Goal: Task Accomplishment & Management: Use online tool/utility

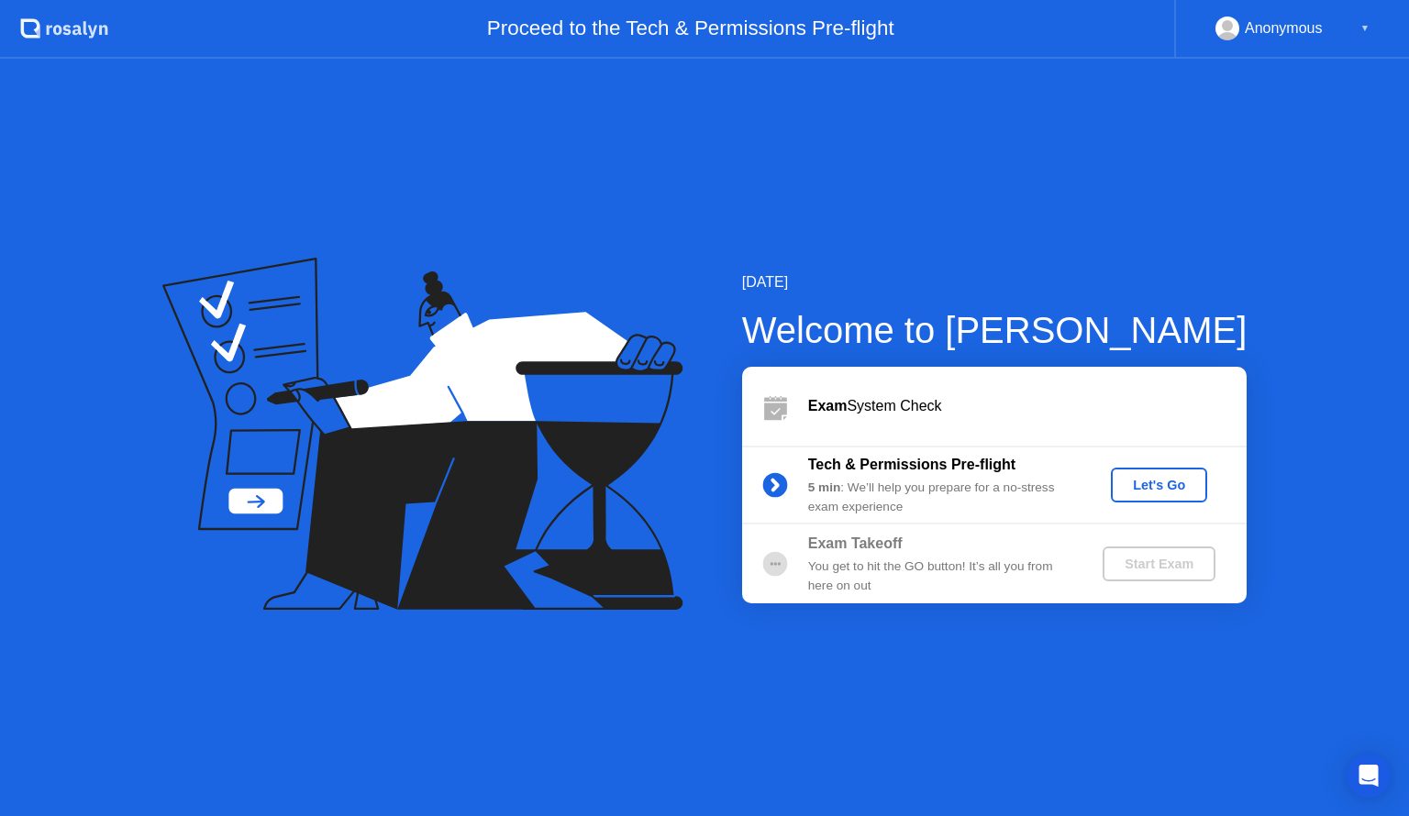
click at [1152, 478] on div "Let's Go" at bounding box center [1159, 485] width 82 height 15
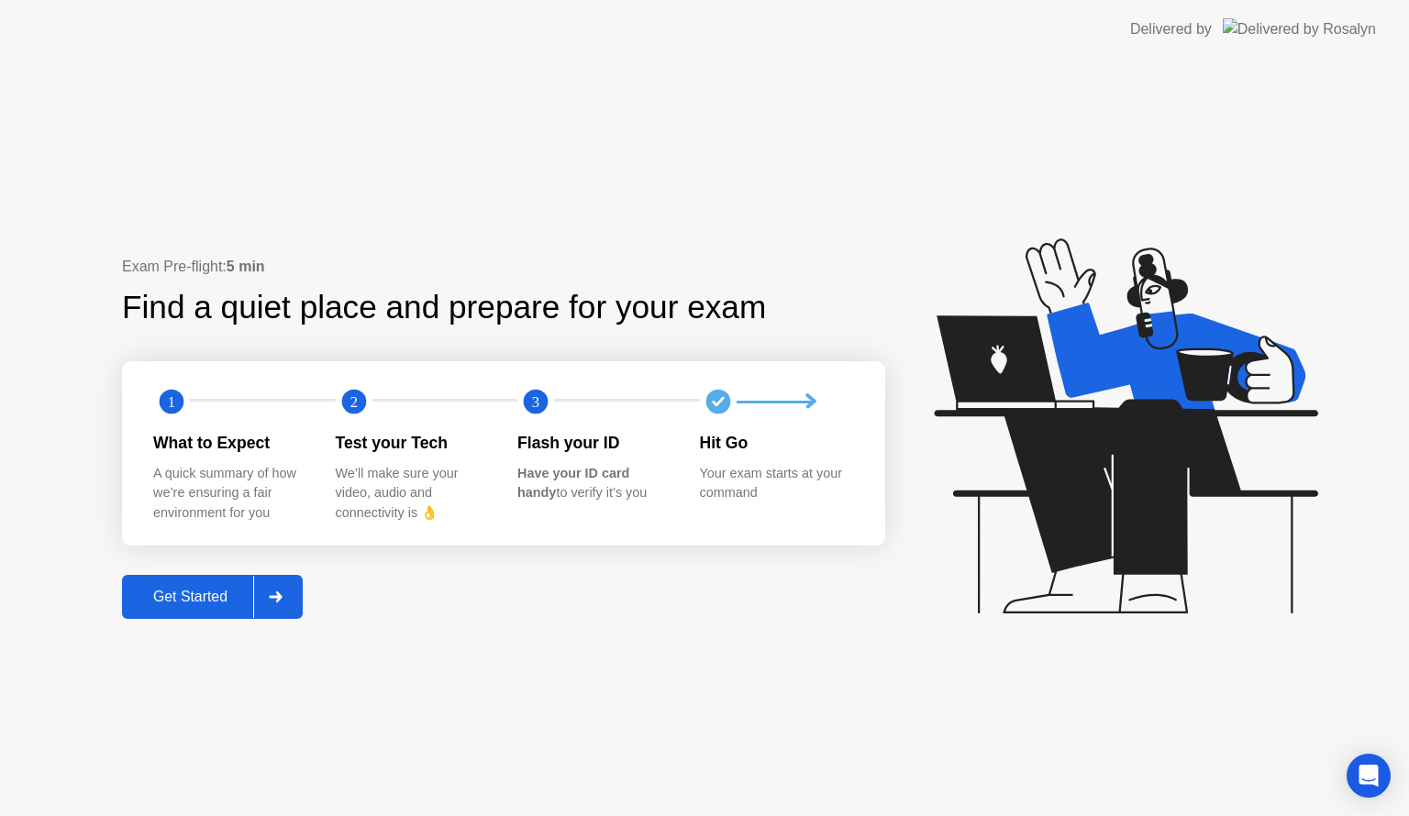
click at [223, 597] on div "Get Started" at bounding box center [191, 597] width 126 height 17
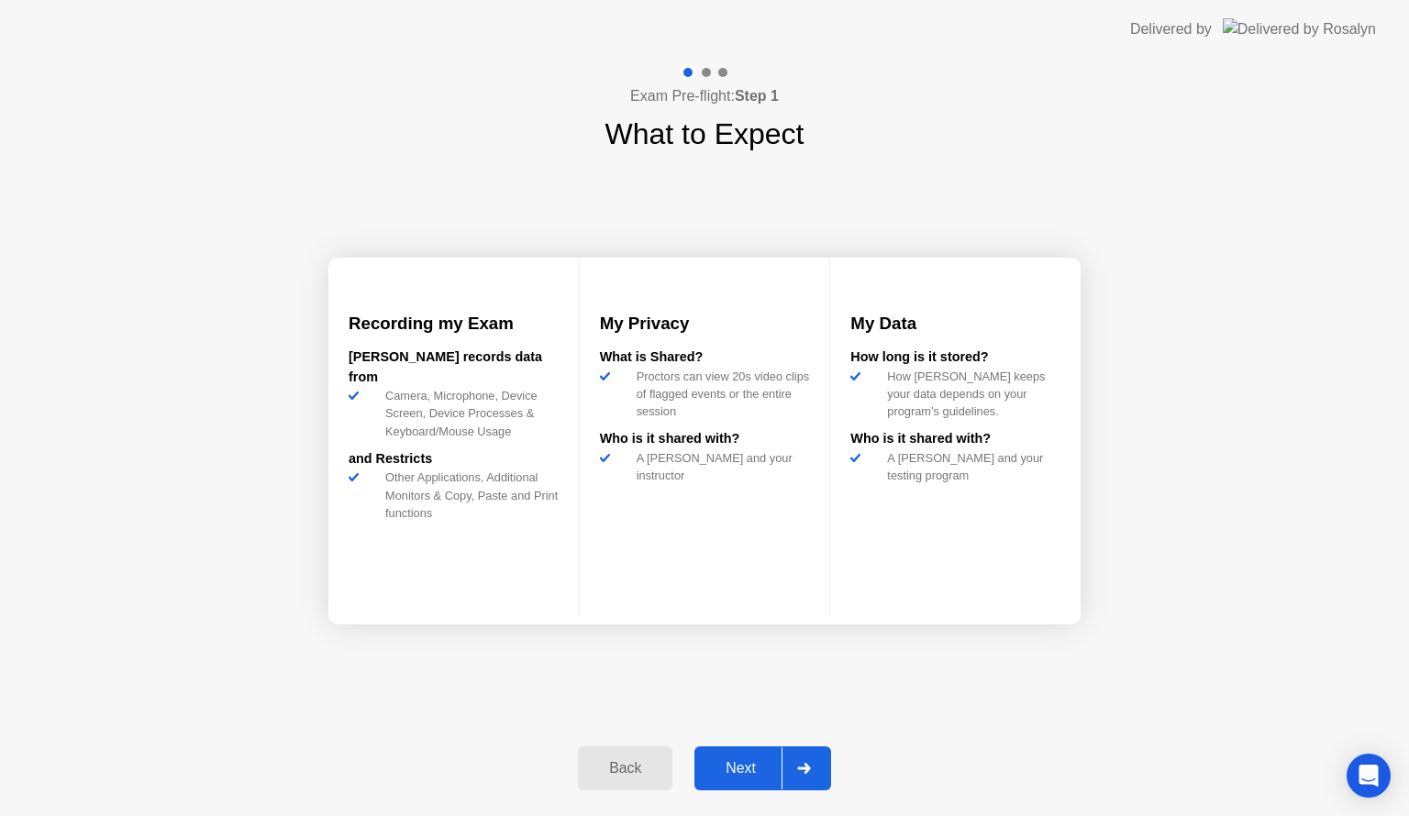
click at [738, 769] on div "Next" at bounding box center [741, 768] width 82 height 17
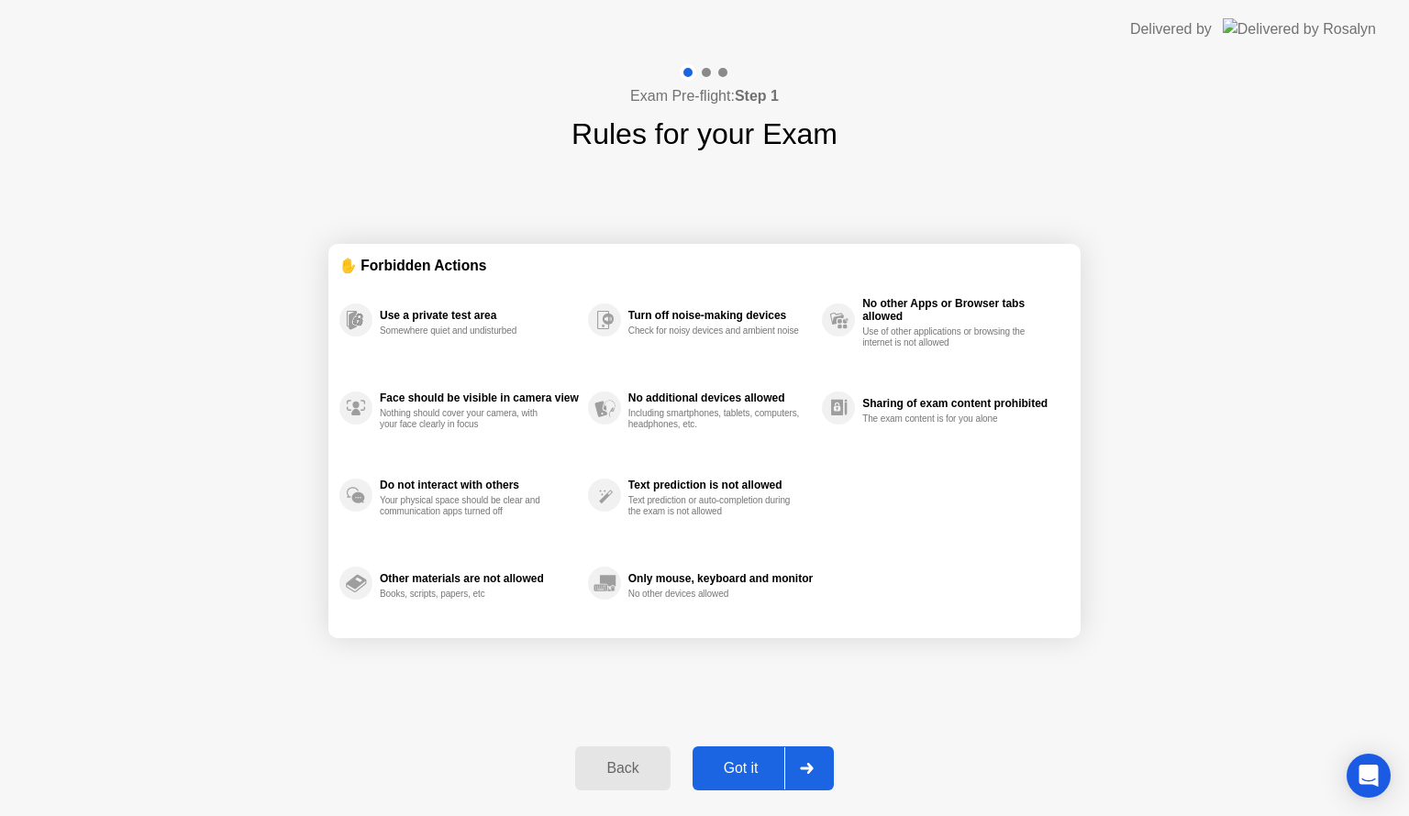
click at [738, 769] on div "Got it" at bounding box center [741, 768] width 86 height 17
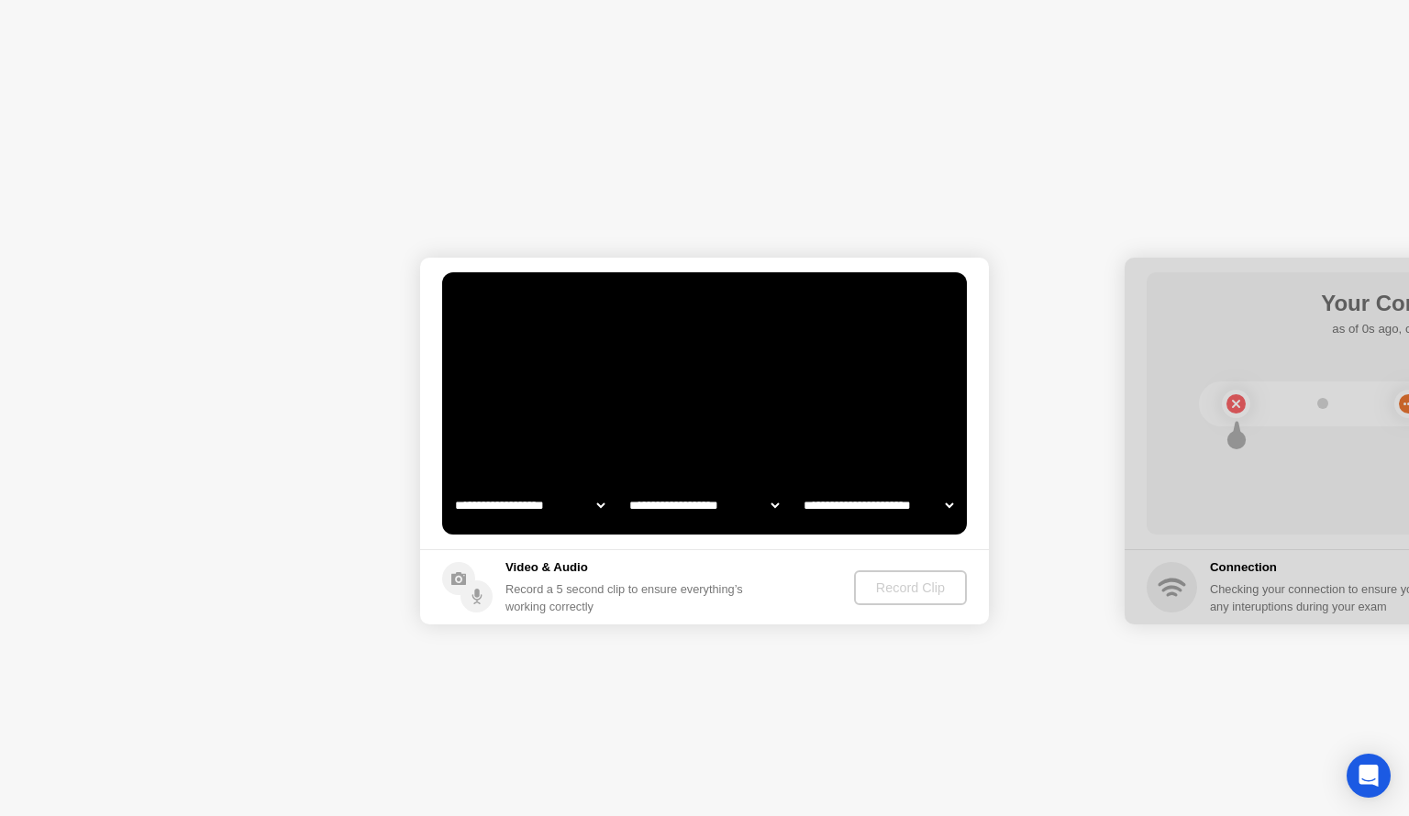
select select "**********"
select select "*******"
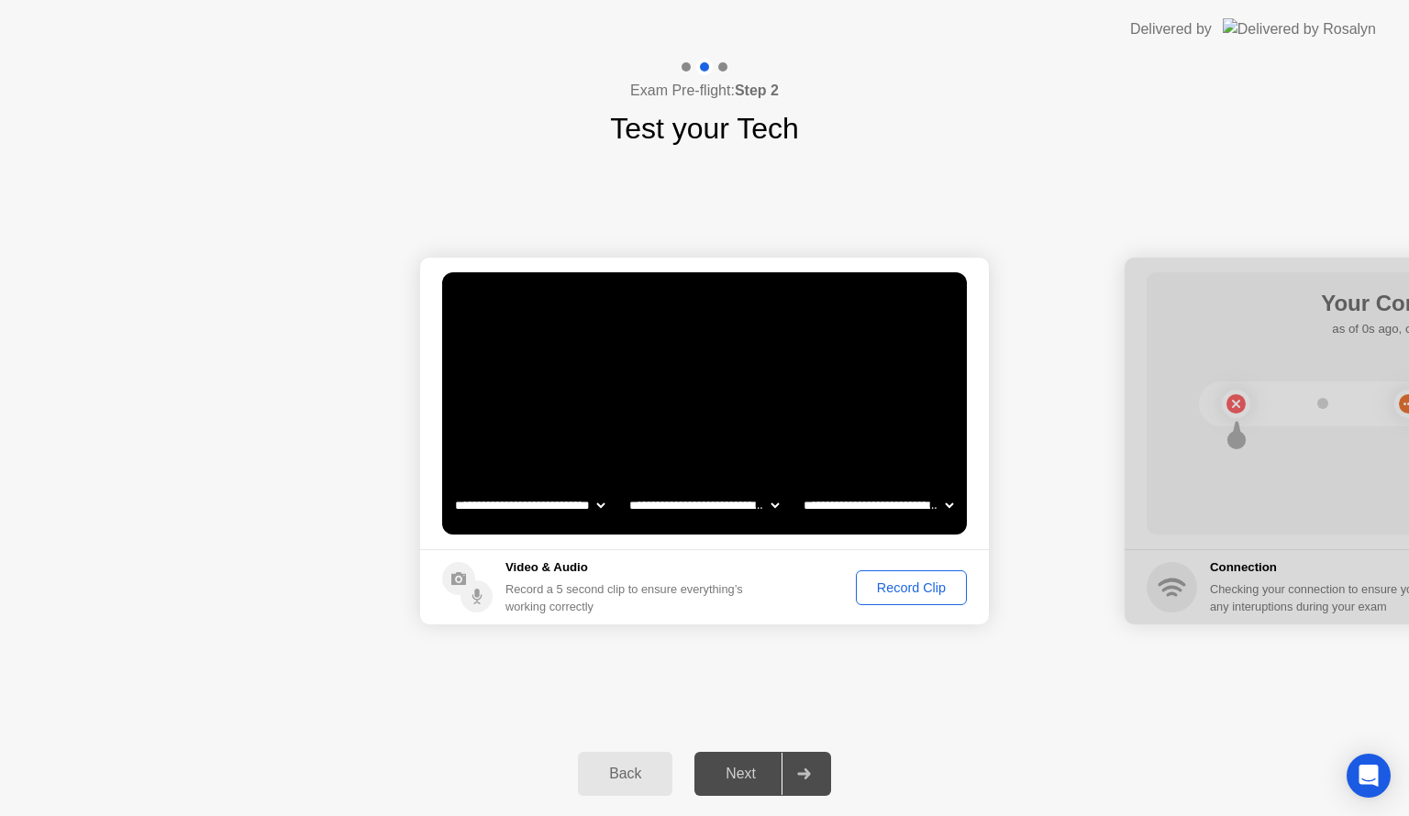
click at [893, 591] on div "Record Clip" at bounding box center [911, 588] width 98 height 15
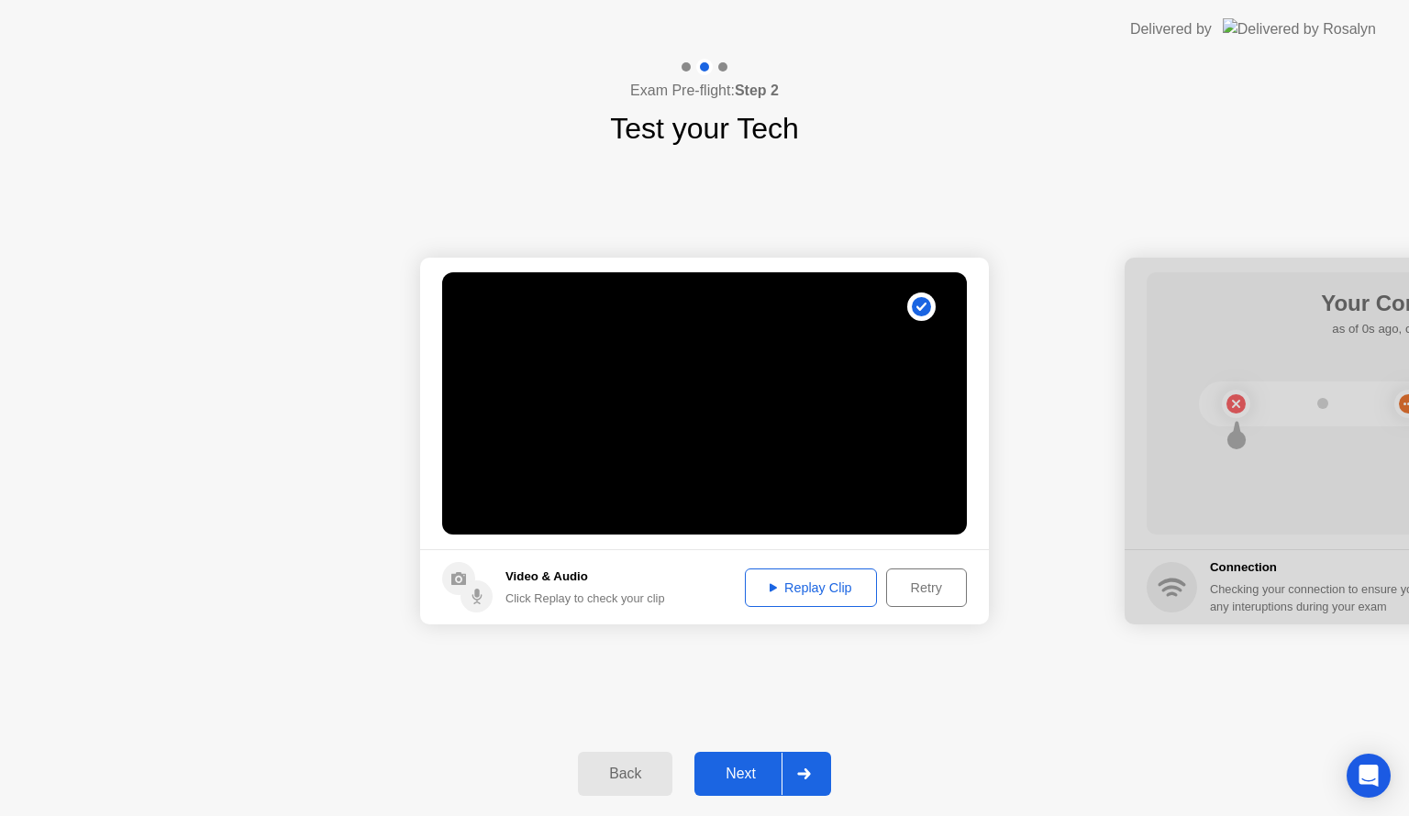
click at [816, 585] on div "Replay Clip" at bounding box center [810, 588] width 119 height 15
click at [728, 767] on div "Next" at bounding box center [741, 774] width 82 height 17
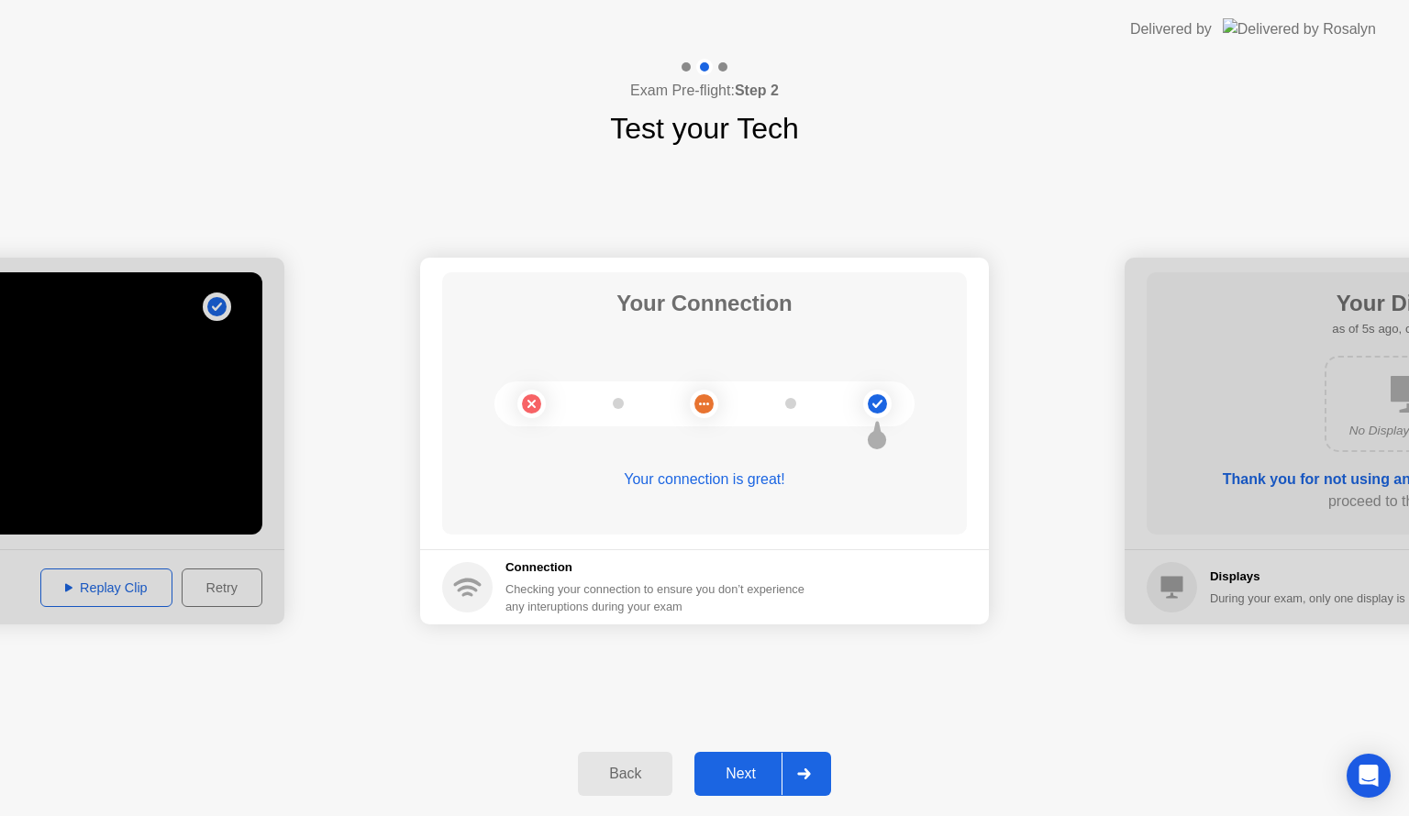
click at [745, 774] on div "Next" at bounding box center [741, 774] width 82 height 17
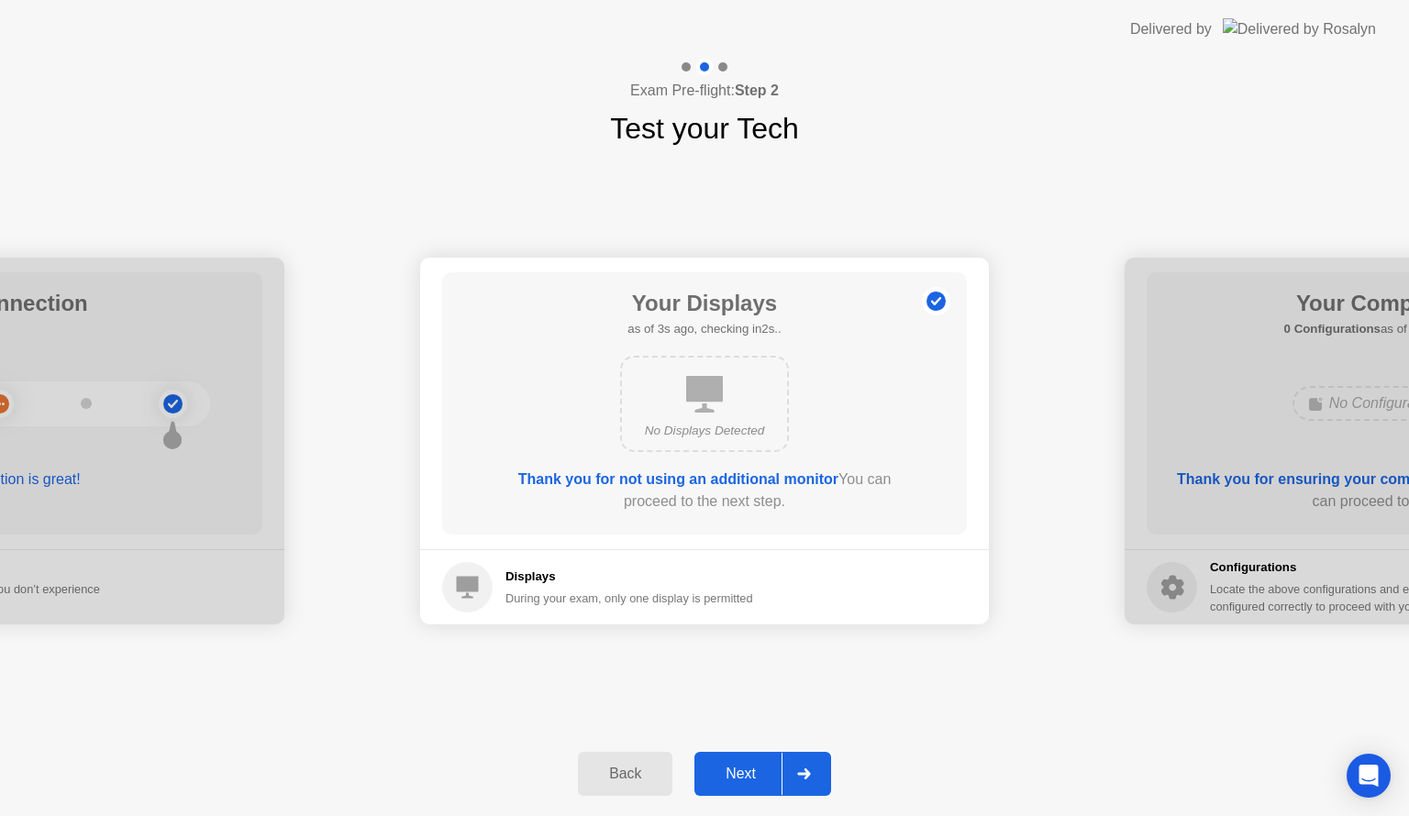
click at [745, 774] on div "Next" at bounding box center [741, 774] width 82 height 17
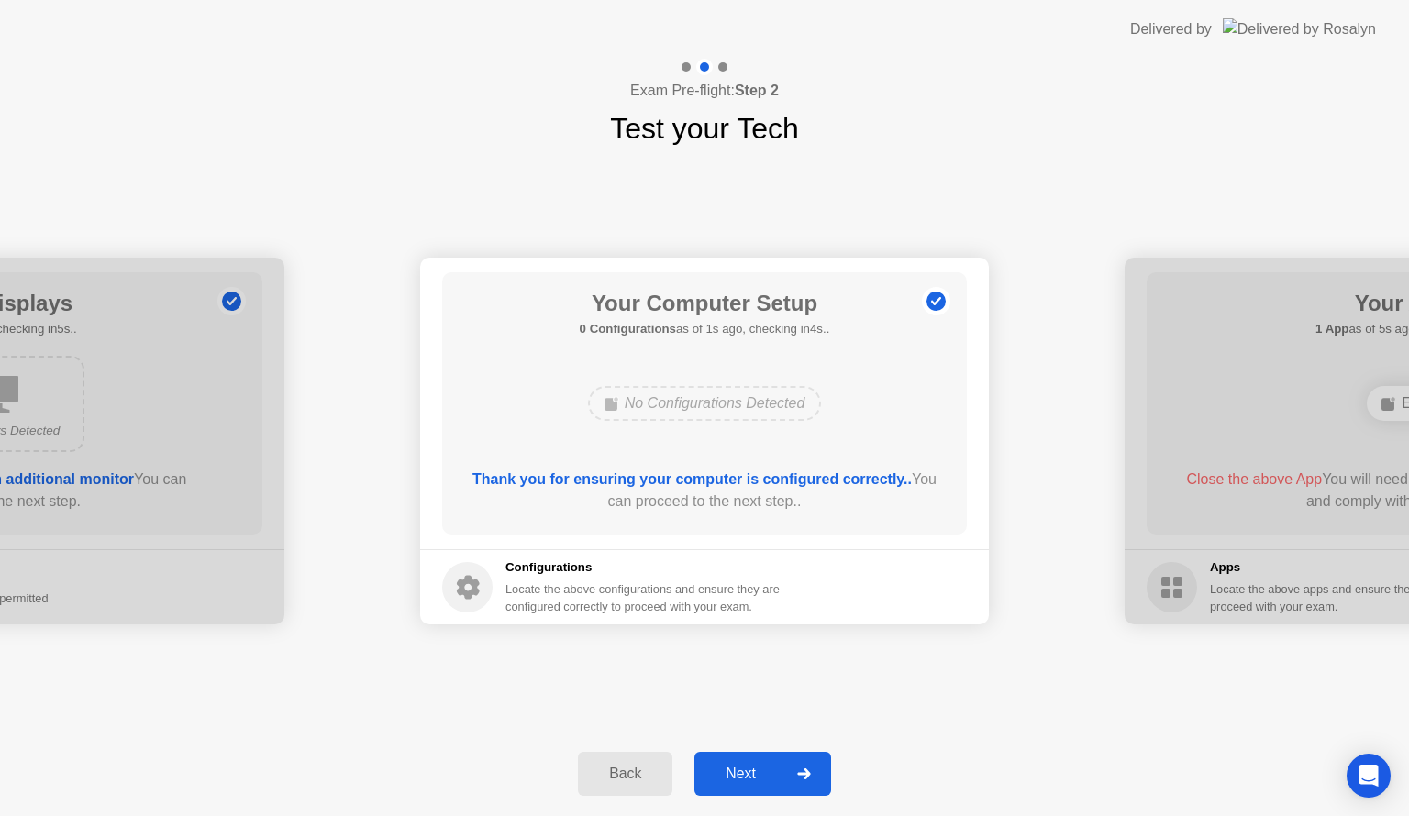
click at [745, 774] on div "Next" at bounding box center [741, 774] width 82 height 17
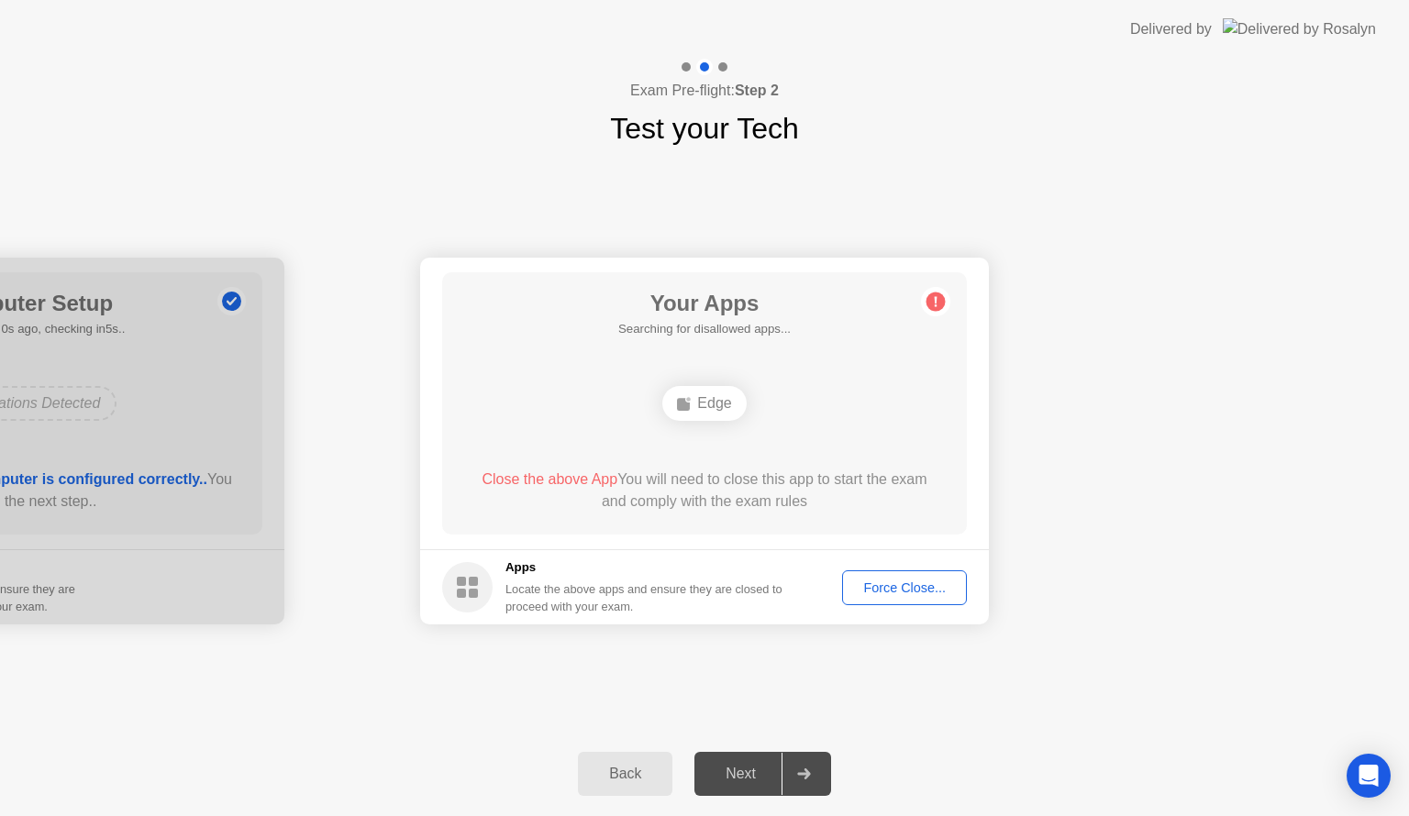
click at [864, 588] on div "Force Close..." at bounding box center [905, 588] width 112 height 15
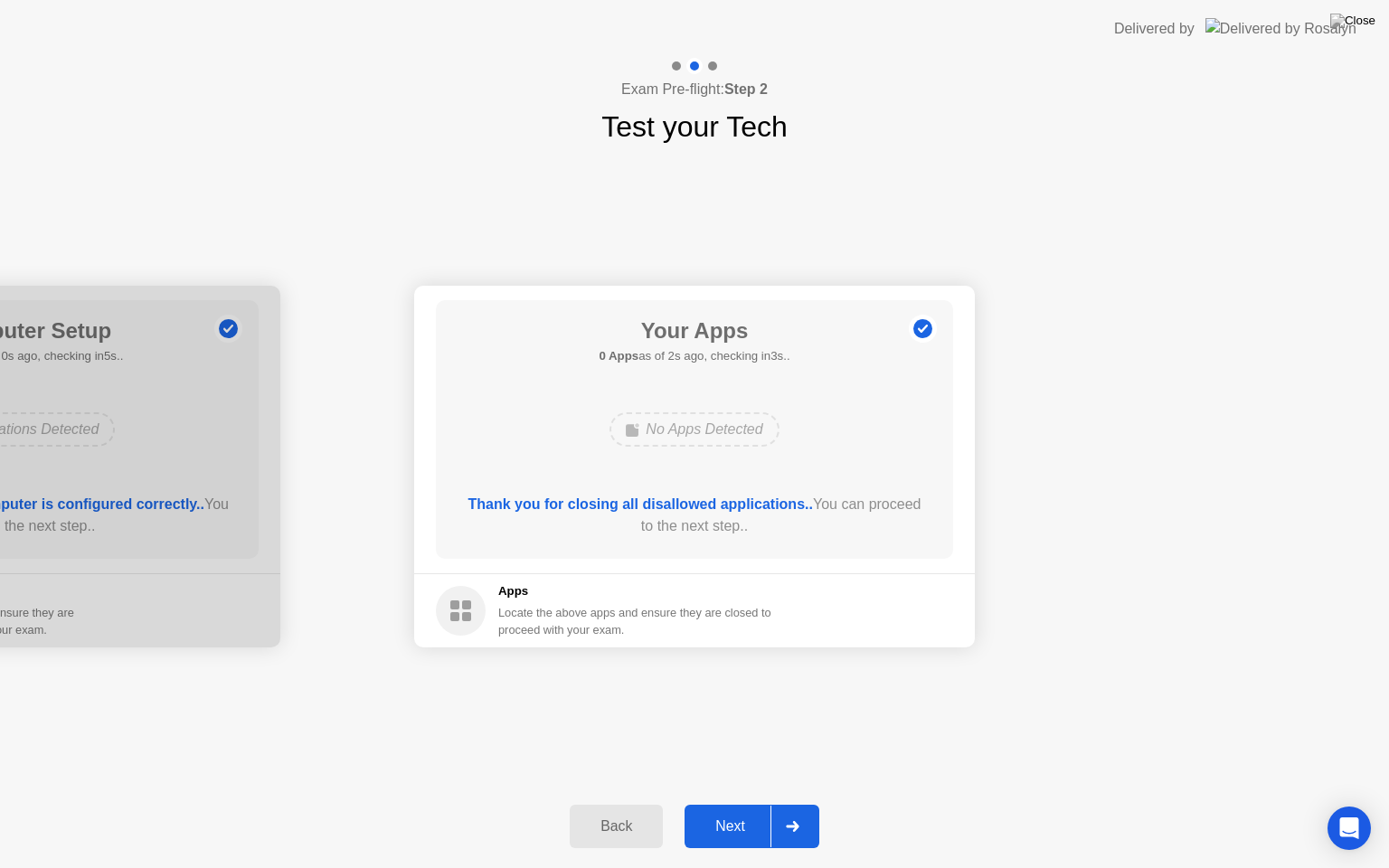
click at [734, 804] on div "Next" at bounding box center [730, 826] width 81 height 17
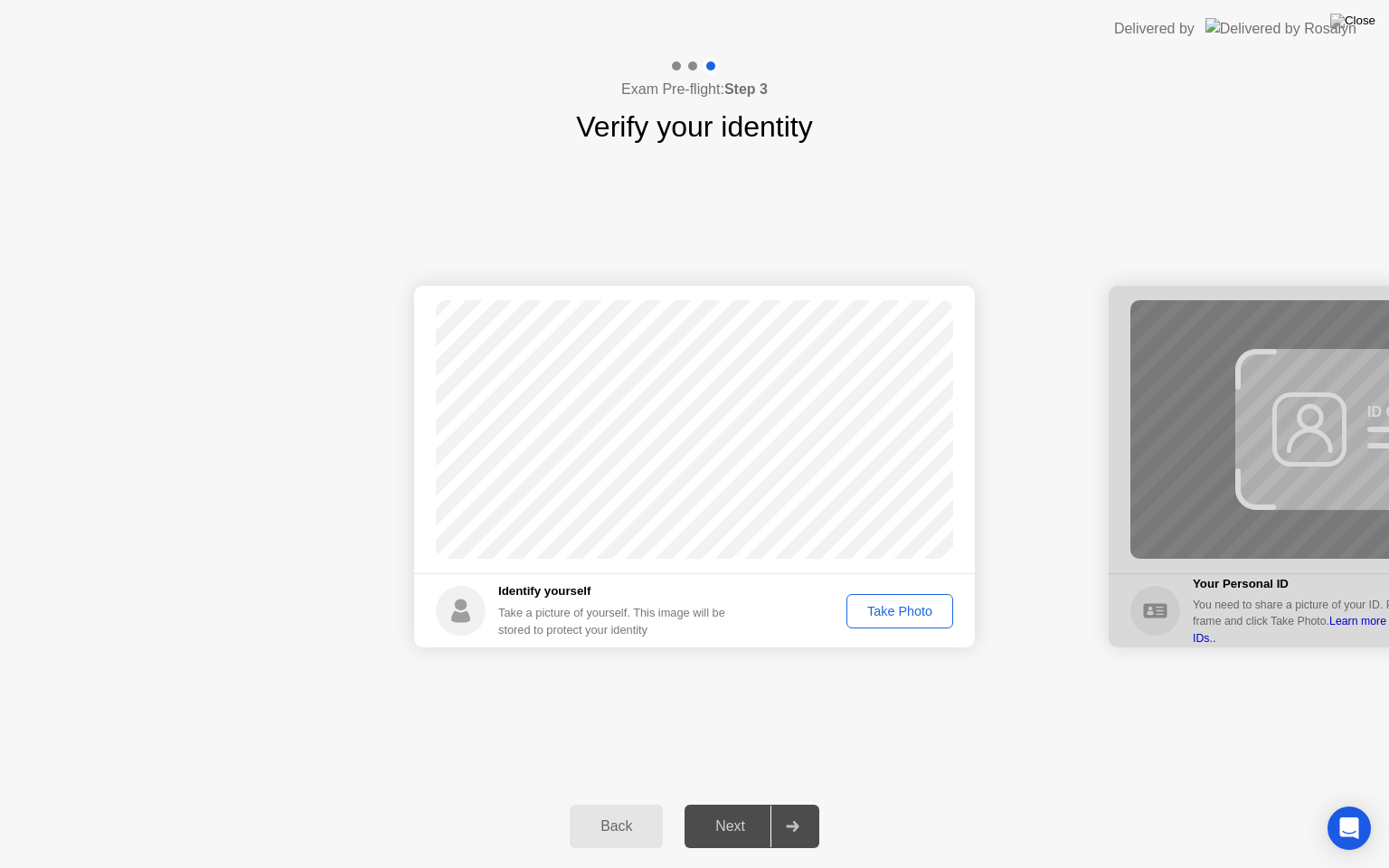
click at [892, 612] on div "Take Photo" at bounding box center [899, 611] width 94 height 15
click at [918, 605] on div "Retake" at bounding box center [912, 611] width 71 height 15
click at [925, 604] on div "Take Photo" at bounding box center [899, 611] width 94 height 15
click at [726, 804] on div "Next" at bounding box center [730, 826] width 81 height 17
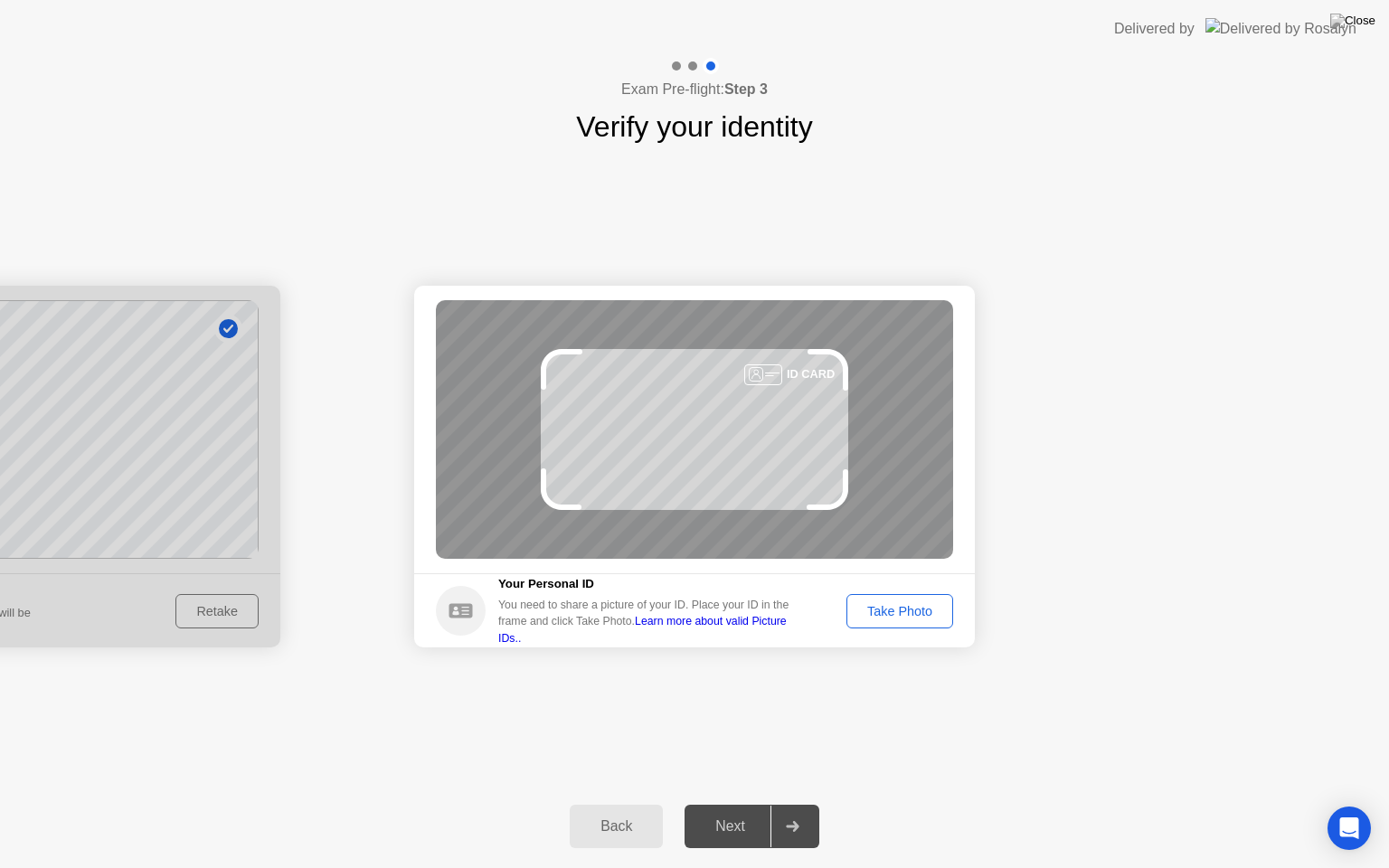
click at [893, 615] on div "Take Photo" at bounding box center [899, 611] width 94 height 15
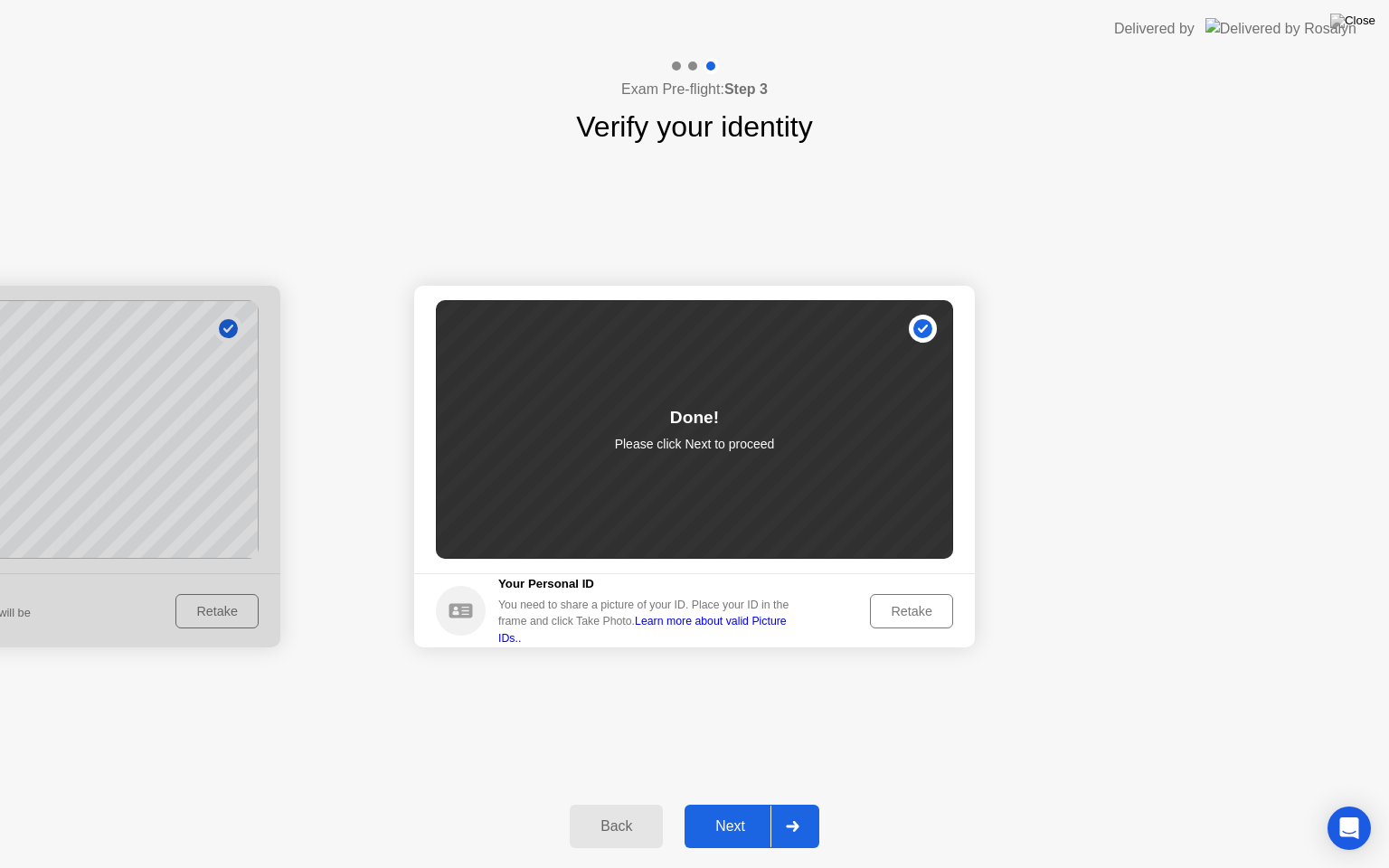
click at [724, 804] on div "Next" at bounding box center [730, 826] width 81 height 17
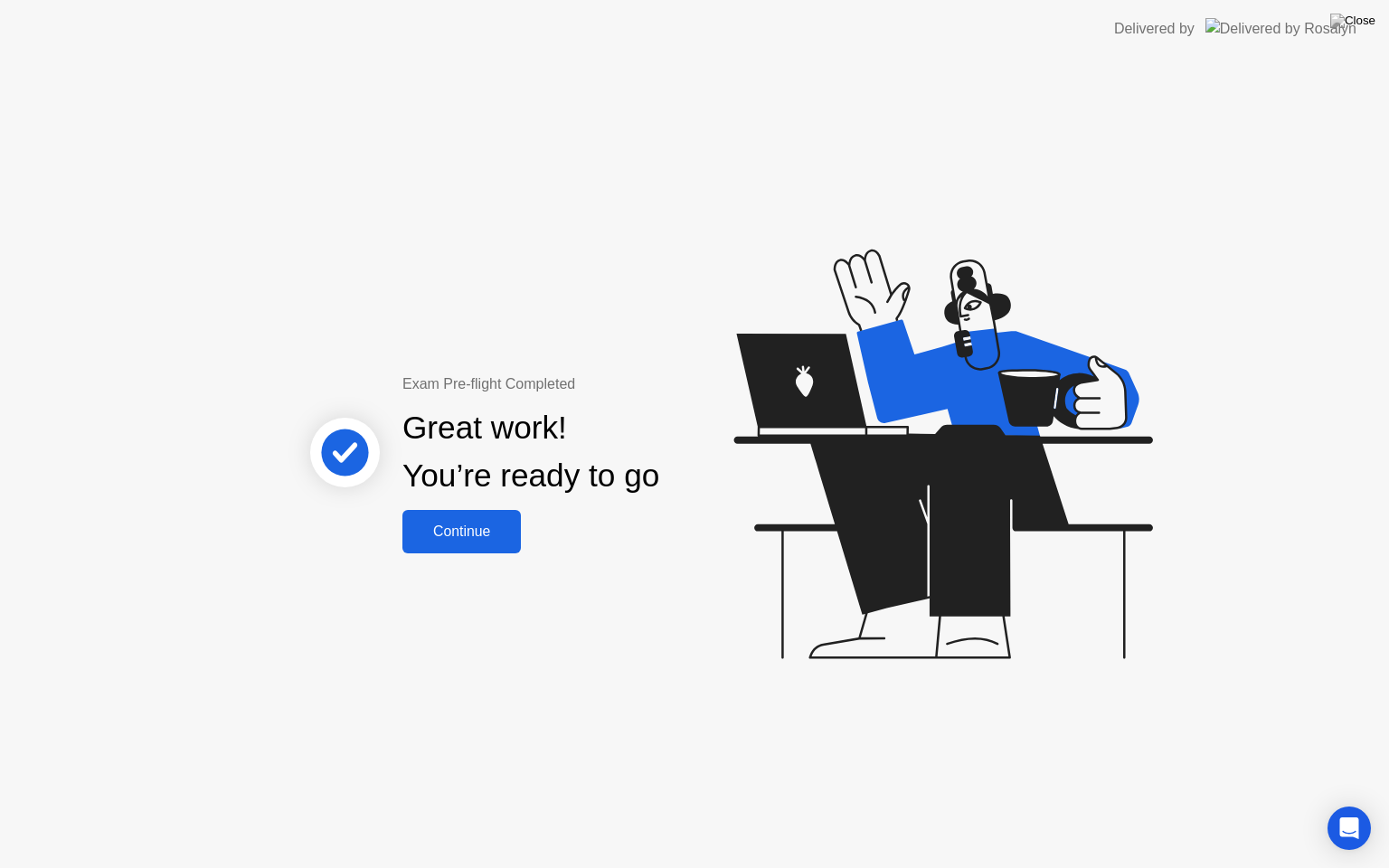
click at [466, 524] on div "Continue" at bounding box center [461, 531] width 107 height 17
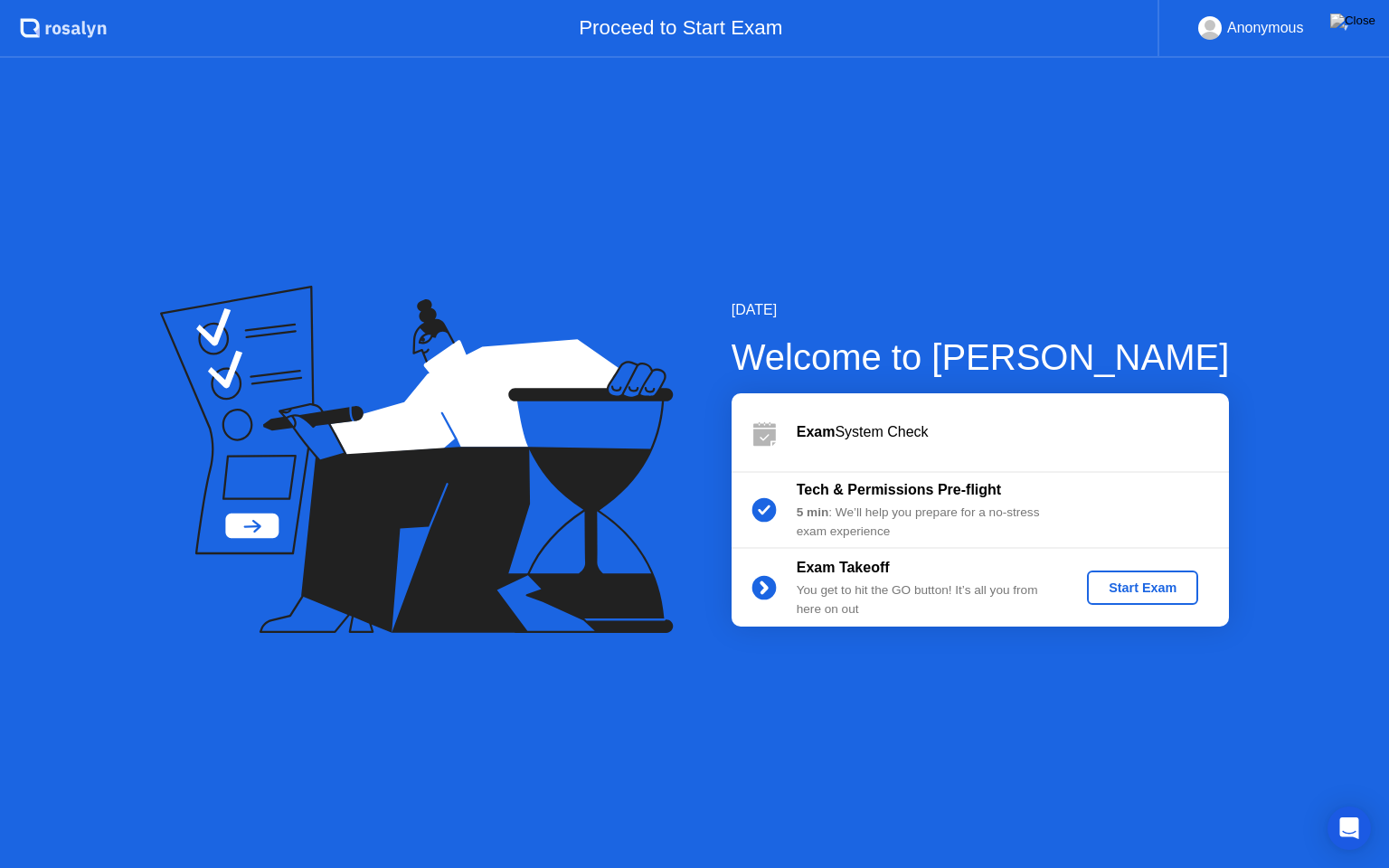
click at [1114, 591] on div "Start Exam" at bounding box center [1143, 587] width 97 height 15
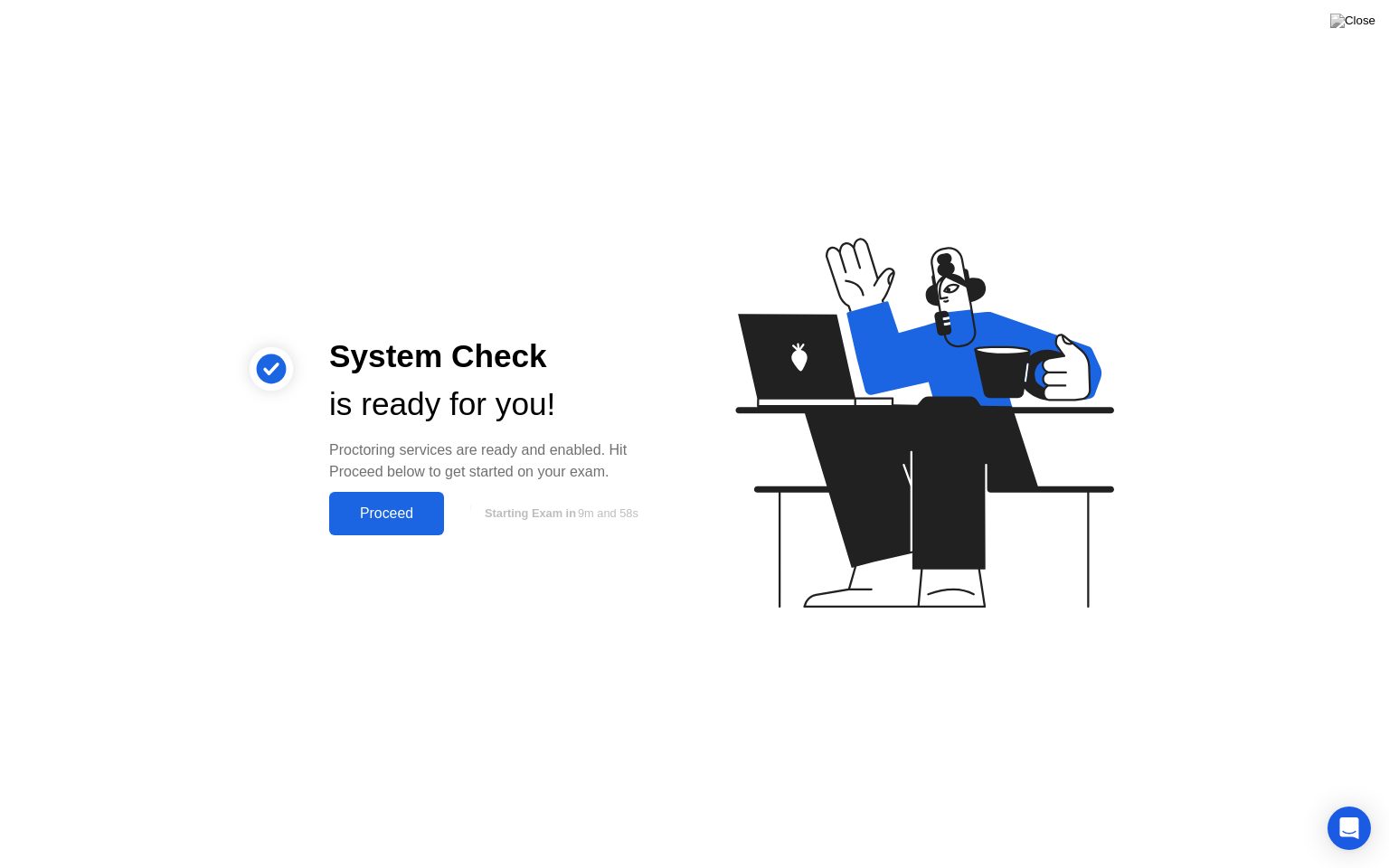
click at [388, 508] on div "Proceed" at bounding box center [385, 513] width 104 height 17
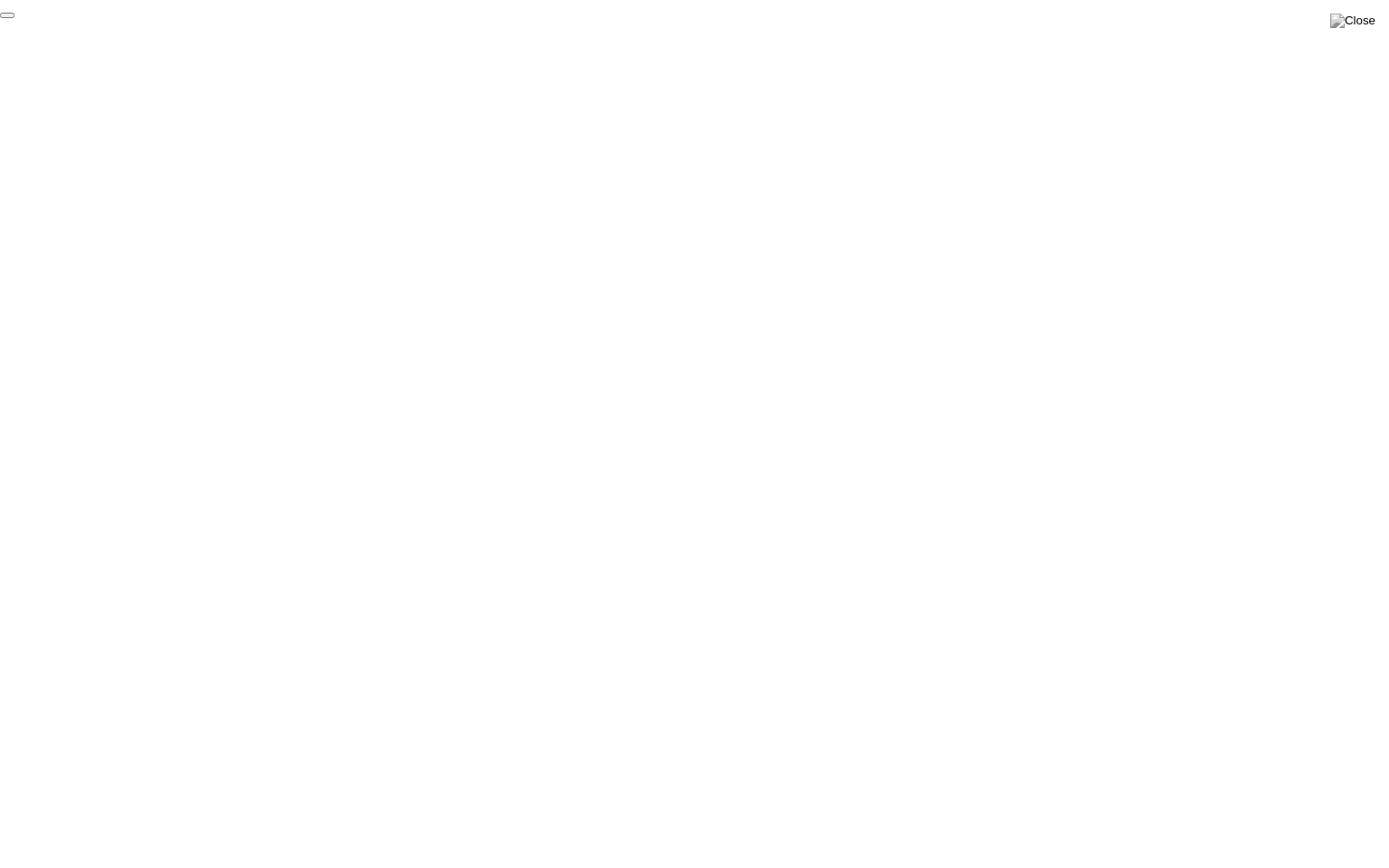
click div "End Proctoring Session"
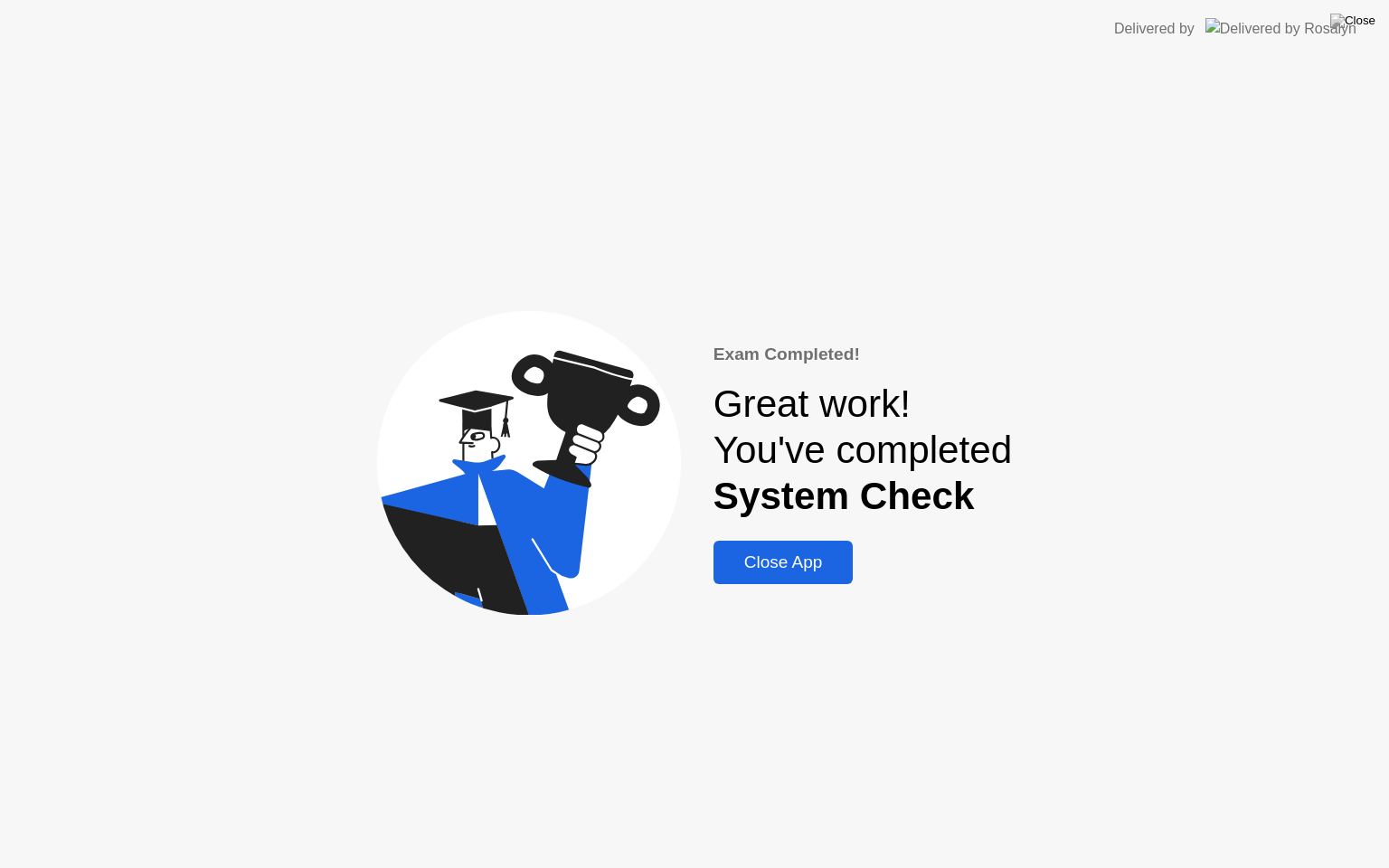
click at [799, 552] on div "Close App" at bounding box center [783, 562] width 129 height 20
